Goal: Task Accomplishment & Management: Complete application form

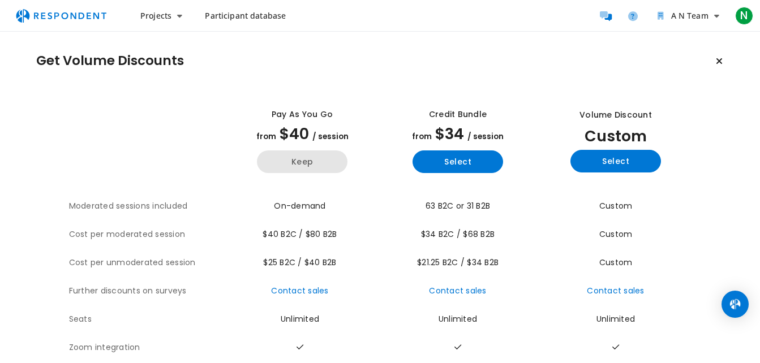
click at [278, 165] on button "Keep" at bounding box center [302, 162] width 91 height 23
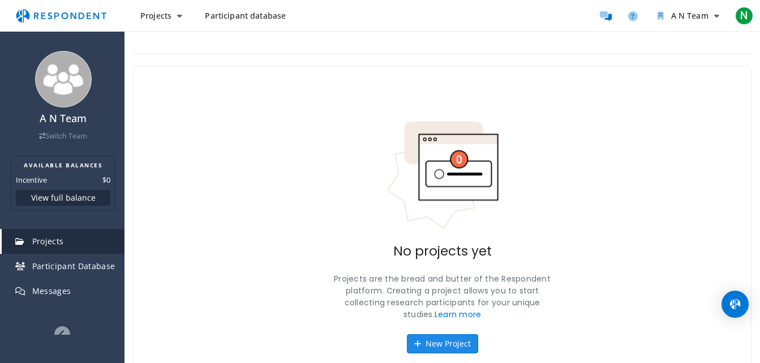
click at [429, 346] on button "New Project" at bounding box center [442, 343] width 71 height 19
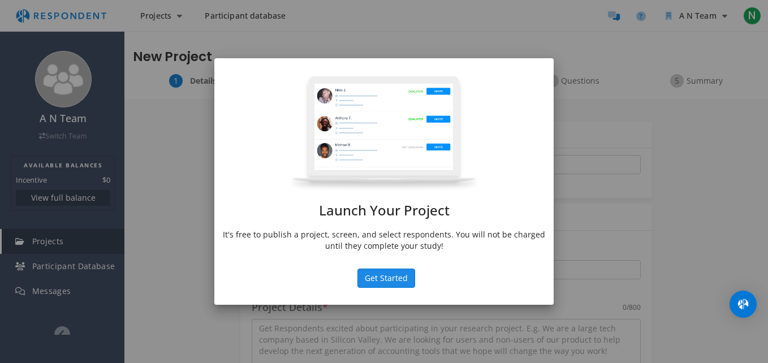
click at [382, 282] on button "Get Started" at bounding box center [387, 278] width 58 height 19
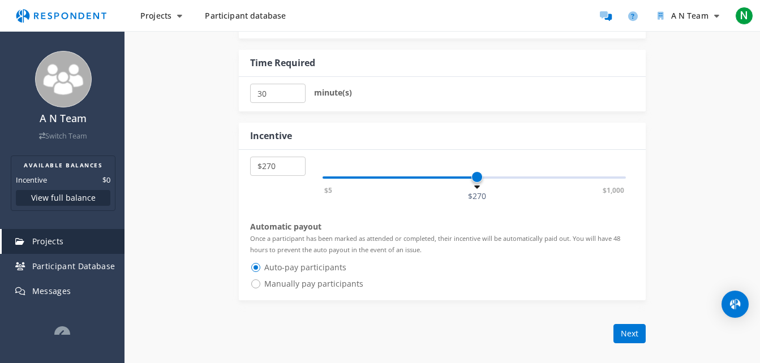
select select "number:275"
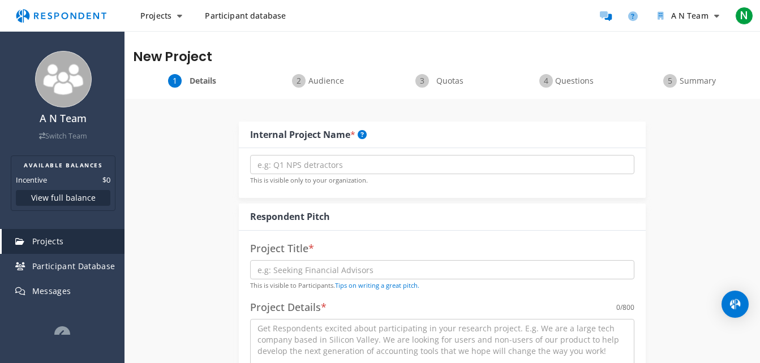
click at [319, 88] on div "Details Audience Quotas Questions Summary" at bounding box center [441, 86] width 635 height 25
click at [66, 122] on h4 "A N Team" at bounding box center [62, 118] width 111 height 11
click at [741, 20] on span "N" at bounding box center [744, 16] width 18 height 18
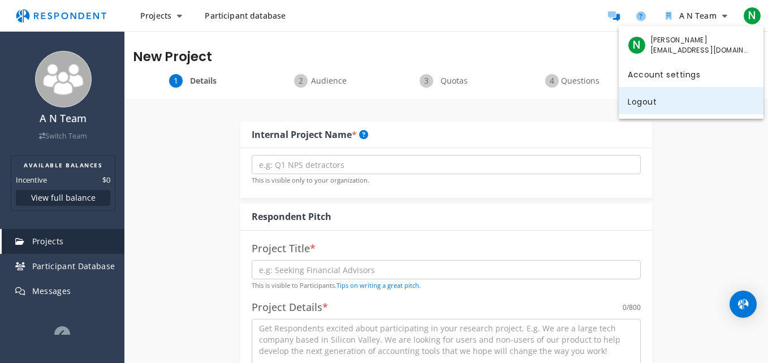
click at [642, 104] on link "Logout" at bounding box center [691, 100] width 145 height 27
